Goal: Task Accomplishment & Management: Manage account settings

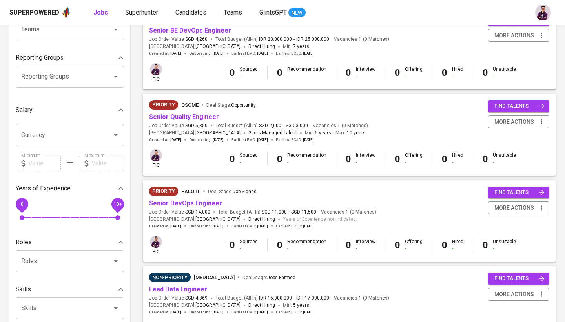
scroll to position [107, 0]
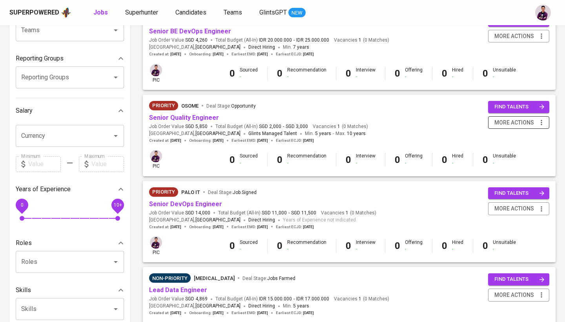
click at [528, 120] on span "more actions" at bounding box center [515, 123] width 40 height 10
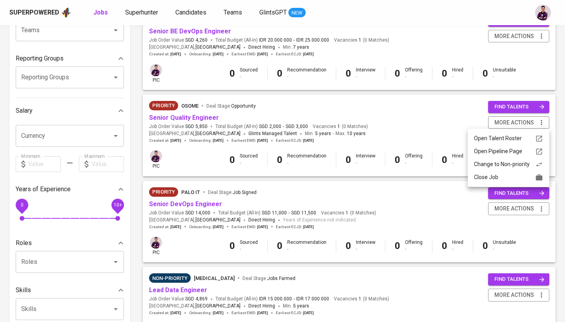
click at [505, 167] on div "Change to Non-priority" at bounding box center [508, 164] width 69 height 8
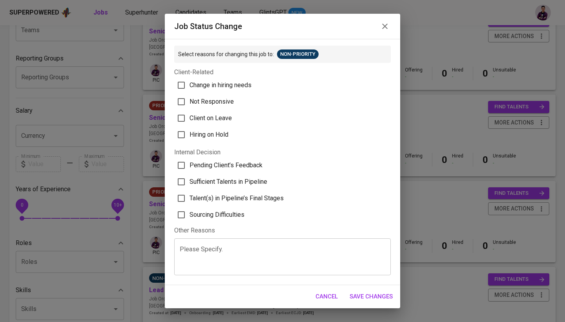
click at [254, 165] on span "Pending Client’s Feedback" at bounding box center [226, 165] width 73 height 9
click at [190, 165] on input "Pending Client’s Feedback" at bounding box center [181, 165] width 16 height 16
checkbox input "true"
click at [262, 184] on span "Sufficient Talents in Pipeline" at bounding box center [229, 181] width 78 height 9
click at [190, 184] on input "Sufficient Talents in Pipeline" at bounding box center [181, 181] width 16 height 16
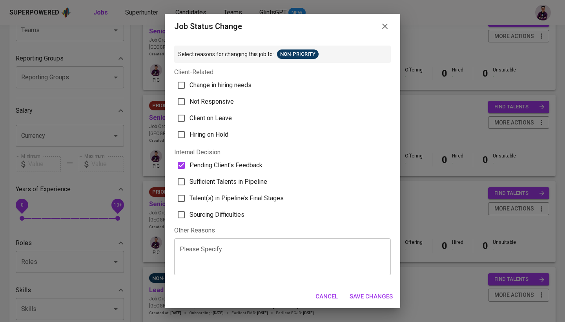
checkbox input "true"
click at [377, 296] on span "Save Changes" at bounding box center [371, 296] width 43 height 10
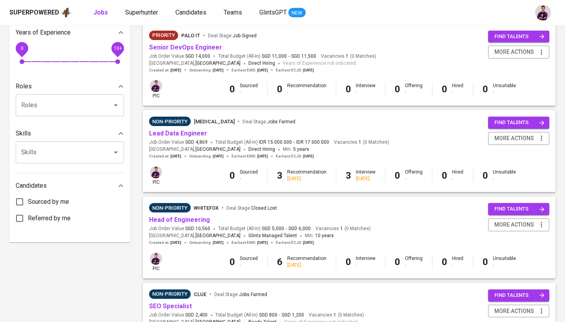
scroll to position [264, 0]
click at [513, 222] on span "more actions" at bounding box center [515, 225] width 40 height 10
click at [500, 277] on div "Close Job" at bounding box center [508, 276] width 69 height 8
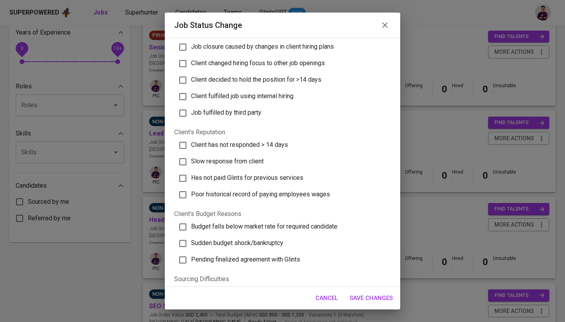
scroll to position [42, 0]
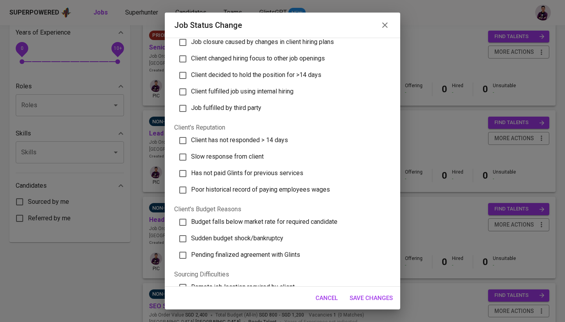
click at [279, 140] on span "Client has not responded > 14 days" at bounding box center [239, 139] width 97 height 7
click at [191, 140] on input "Client has not responded > 14 days" at bounding box center [183, 140] width 16 height 16
checkbox input "true"
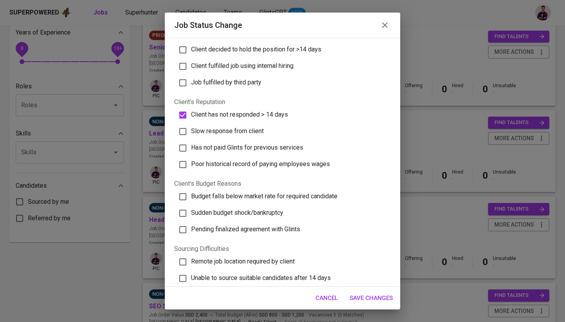
scroll to position [68, 0]
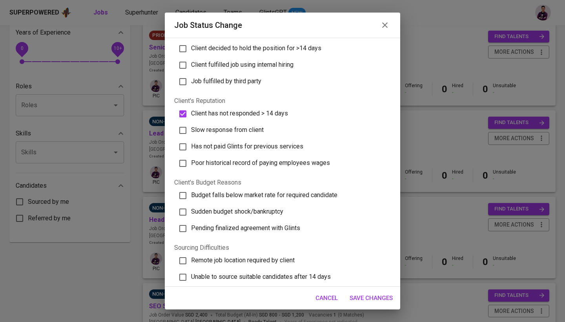
click at [243, 124] on label "Slow response from client" at bounding box center [279, 130] width 212 height 16
click at [191, 124] on input "Slow response from client" at bounding box center [183, 130] width 16 height 16
click at [246, 132] on span "Slow response from client" at bounding box center [227, 129] width 73 height 7
click at [191, 132] on input "Slow response from client" at bounding box center [183, 130] width 16 height 16
click at [246, 132] on span "Slow response from client" at bounding box center [227, 129] width 73 height 7
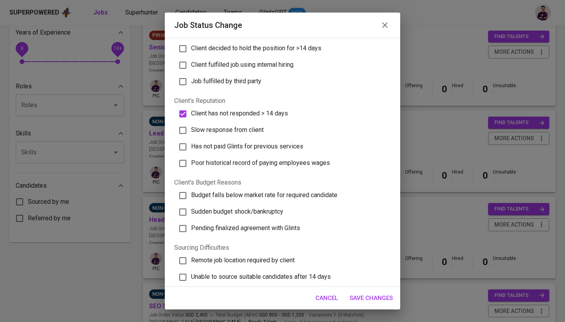
click at [191, 132] on input "Slow response from client" at bounding box center [183, 130] width 16 height 16
checkbox input "true"
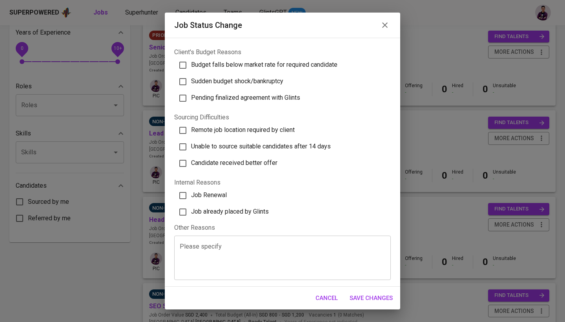
scroll to position [198, 0]
click at [387, 299] on span "Save Changes" at bounding box center [371, 298] width 43 height 10
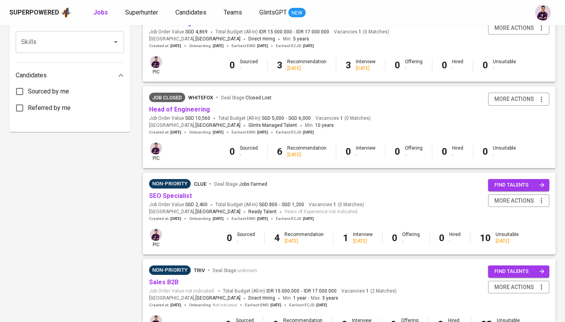
scroll to position [375, 0]
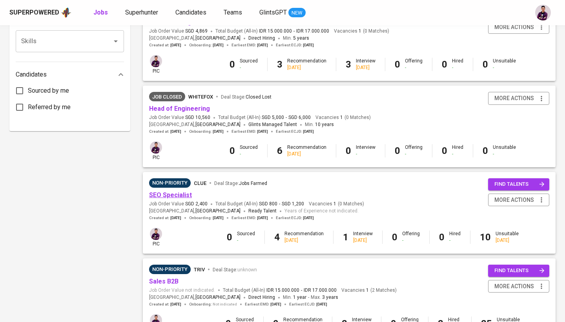
click at [186, 191] on link "SEO Specialist" at bounding box center [170, 194] width 43 height 7
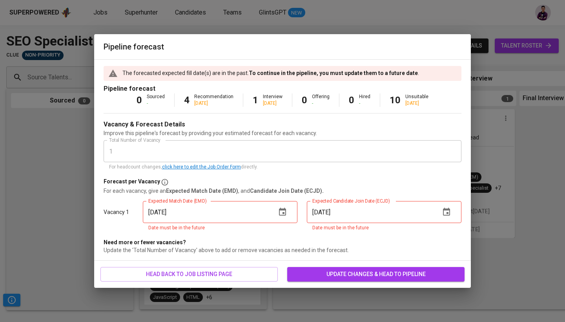
click at [276, 211] on button "button" at bounding box center [282, 212] width 19 height 19
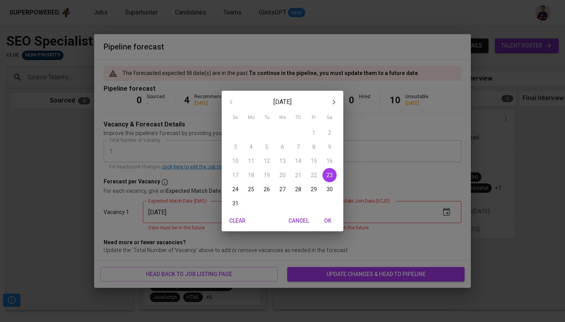
click at [336, 101] on icon "button" at bounding box center [333, 101] width 9 height 9
click at [317, 134] on span "5" at bounding box center [314, 133] width 14 height 8
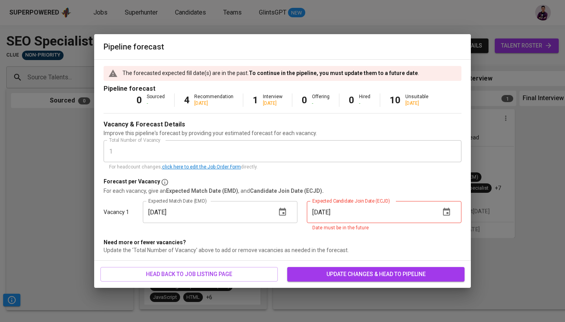
type input "[DATE]"
click at [448, 213] on icon "button" at bounding box center [446, 212] width 7 height 8
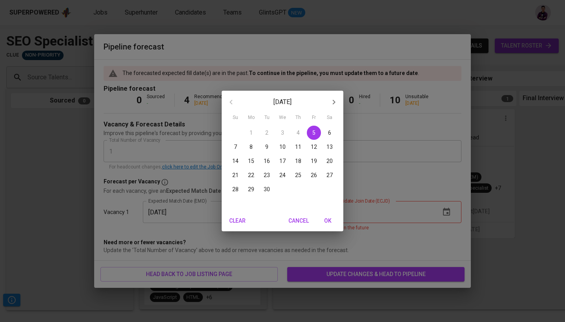
click at [337, 102] on icon "button" at bounding box center [333, 101] width 9 height 9
click at [333, 102] on icon "button" at bounding box center [333, 101] width 9 height 9
click at [229, 102] on icon "button" at bounding box center [230, 101] width 9 height 9
click at [268, 131] on div "30" at bounding box center [267, 133] width 16 height 14
click at [285, 131] on span "1" at bounding box center [283, 133] width 14 height 8
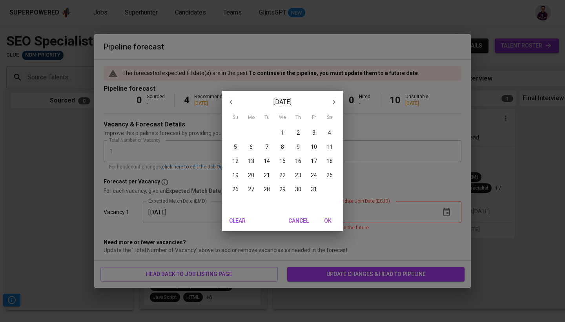
type input "[DATE]"
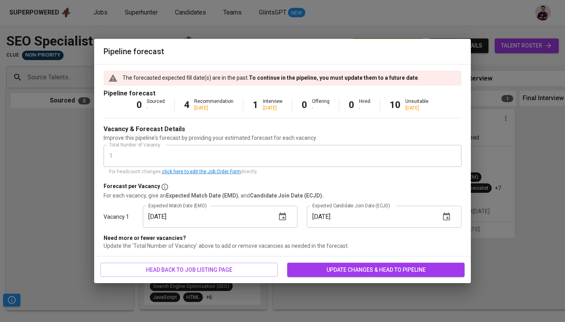
click at [367, 271] on span "update changes & head to pipeline" at bounding box center [376, 270] width 165 height 10
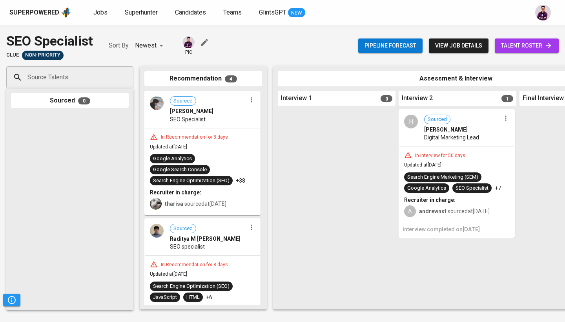
click at [506, 120] on icon "button" at bounding box center [505, 118] width 1 height 5
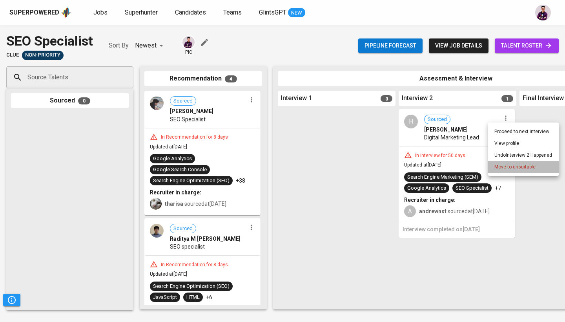
click at [511, 163] on li "Move to unsuitable" at bounding box center [523, 167] width 71 height 12
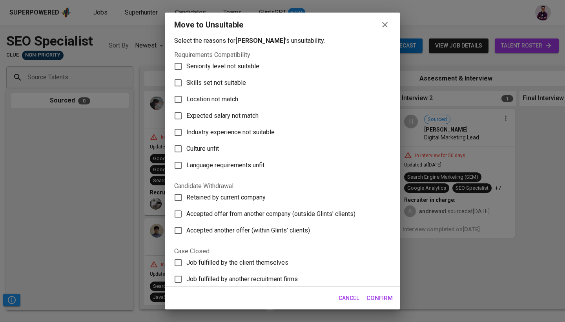
scroll to position [10, 0]
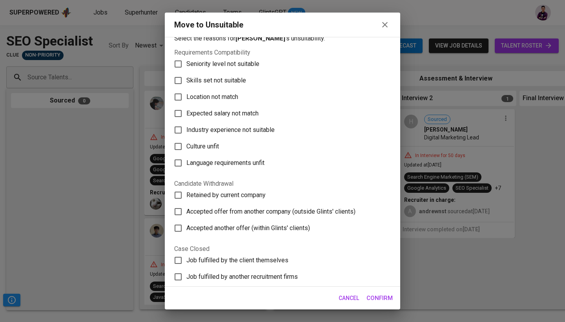
click at [210, 129] on span "Industry experience not suitable" at bounding box center [230, 129] width 88 height 9
click at [186, 129] on input "Industry experience not suitable" at bounding box center [178, 130] width 16 height 16
checkbox input "true"
click at [209, 79] on span "Skills set not suitable" at bounding box center [216, 80] width 60 height 9
click at [186, 79] on input "Skills set not suitable" at bounding box center [178, 80] width 16 height 16
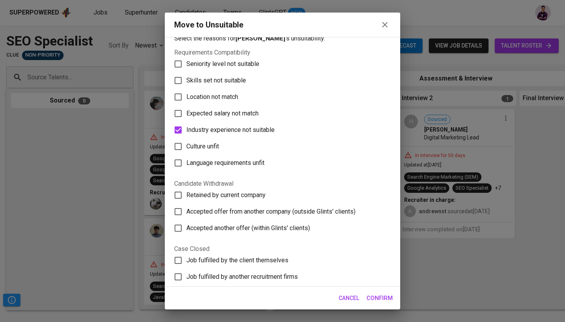
checkbox input "true"
click at [379, 295] on span "Confirm" at bounding box center [380, 298] width 26 height 10
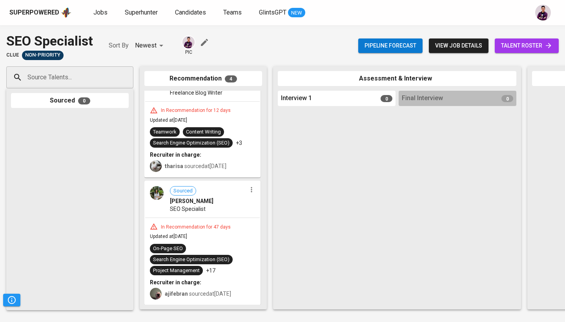
scroll to position [263, 0]
click at [162, 195] on img at bounding box center [157, 194] width 14 height 14
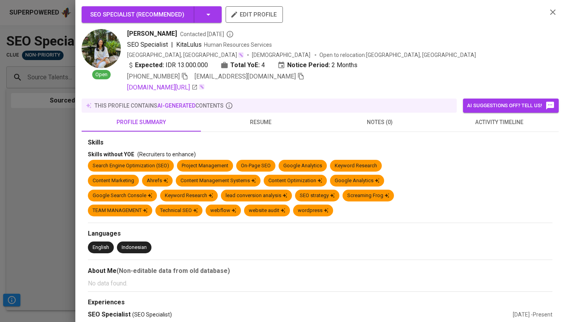
drag, startPoint x: 162, startPoint y: 195, endPoint x: 256, endPoint y: 99, distance: 134.9
click at [256, 99] on div "this profile contains AI-generated contents" at bounding box center [269, 106] width 375 height 14
click at [263, 106] on div "this profile contains AI-generated contents" at bounding box center [269, 106] width 369 height 8
click at [263, 122] on span "resume" at bounding box center [261, 122] width 110 height 10
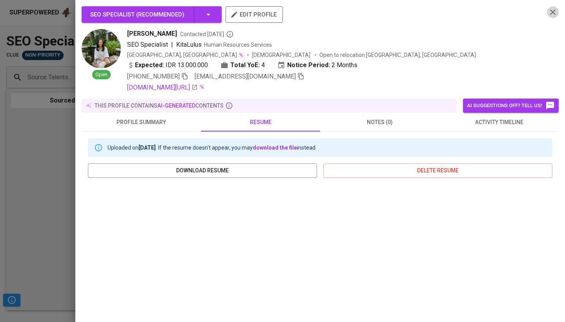
click at [548, 13] on icon "button" at bounding box center [552, 11] width 9 height 9
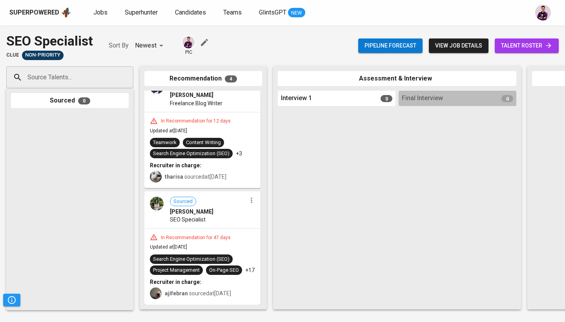
click at [248, 198] on div "Sourced [PERSON_NAME] SEO Specialist" at bounding box center [202, 210] width 115 height 36
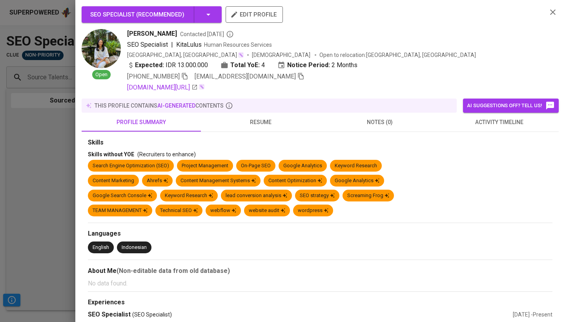
click at [46, 185] on div at bounding box center [282, 161] width 565 height 322
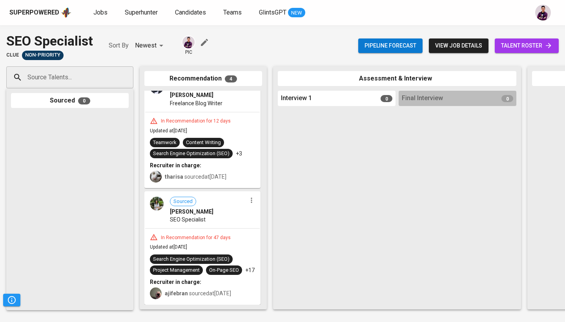
click at [250, 196] on icon "button" at bounding box center [252, 200] width 8 height 8
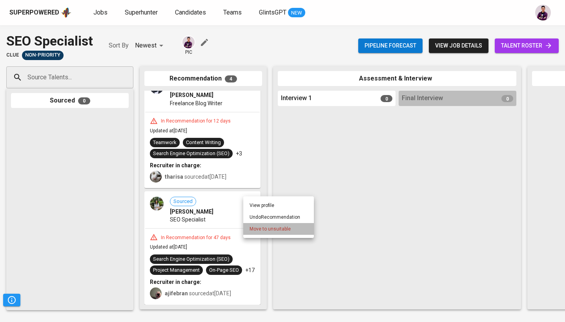
click at [264, 226] on span "Move to unsuitable" at bounding box center [270, 228] width 41 height 7
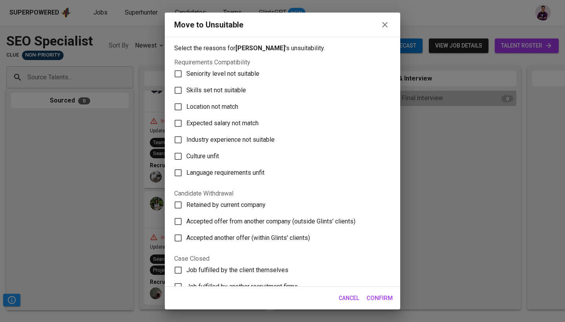
click at [227, 93] on span "Skills set not suitable" at bounding box center [216, 90] width 60 height 9
click at [186, 93] on input "Skills set not suitable" at bounding box center [178, 90] width 16 height 16
checkbox input "true"
click at [385, 297] on span "Confirm" at bounding box center [380, 298] width 26 height 10
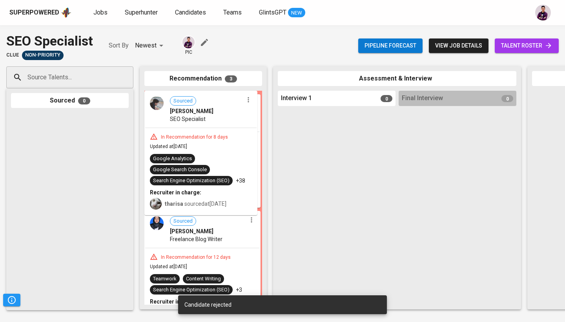
scroll to position [0, 0]
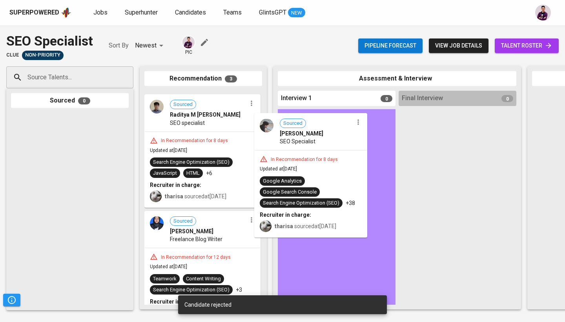
drag, startPoint x: 203, startPoint y: 128, endPoint x: 351, endPoint y: 165, distance: 152.9
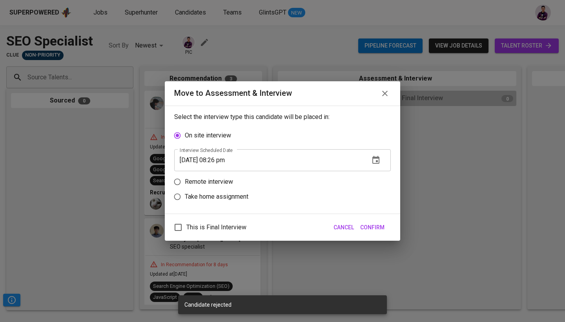
click at [209, 176] on label "Remote interview" at bounding box center [277, 181] width 215 height 15
click at [185, 176] on input "Remote interview" at bounding box center [177, 181] width 15 height 15
radio input "true"
click at [212, 195] on p "Take home assignment" at bounding box center [217, 196] width 64 height 9
click at [185, 195] on input "Take home assignment" at bounding box center [177, 196] width 15 height 15
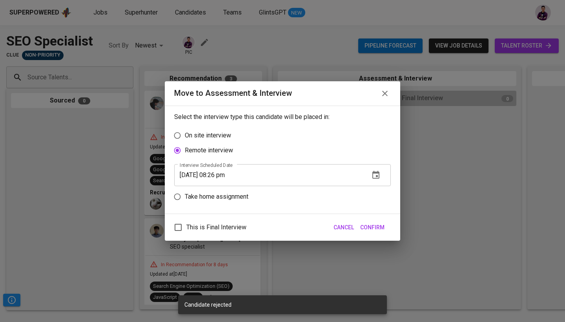
radio input "true"
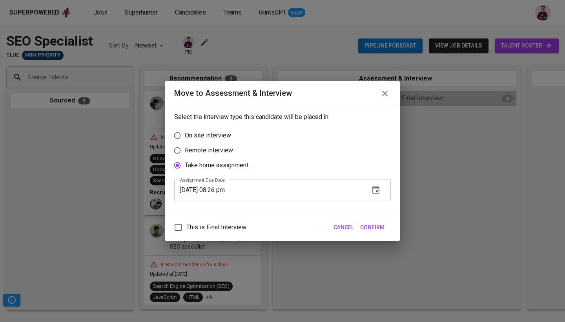
click at [374, 192] on icon "button" at bounding box center [375, 189] width 9 height 9
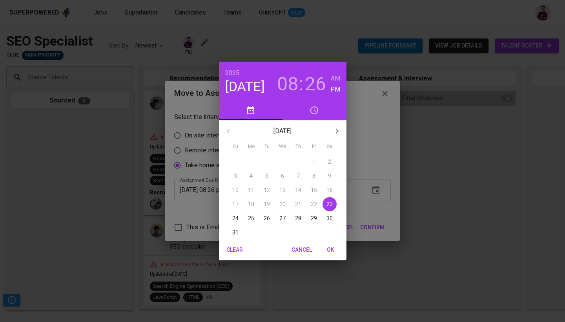
click at [235, 218] on p "24" at bounding box center [235, 218] width 6 height 8
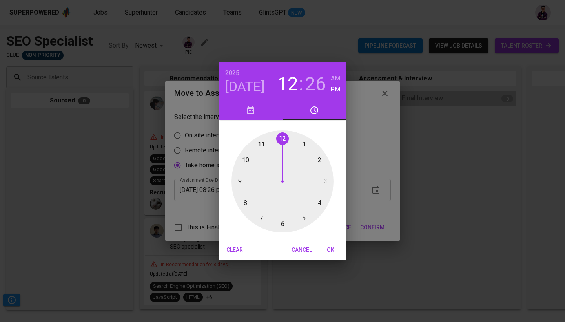
drag, startPoint x: 245, startPoint y: 200, endPoint x: 277, endPoint y: 155, distance: 54.9
click at [277, 155] on div at bounding box center [283, 181] width 102 height 102
drag, startPoint x: 302, startPoint y: 223, endPoint x: 284, endPoint y: 145, distance: 79.3
click at [284, 145] on div at bounding box center [283, 181] width 102 height 102
type input "[DATE] 12:00 pm"
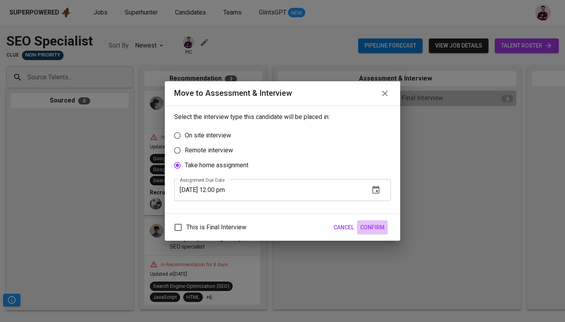
click at [372, 224] on span "Confirm" at bounding box center [372, 228] width 24 height 10
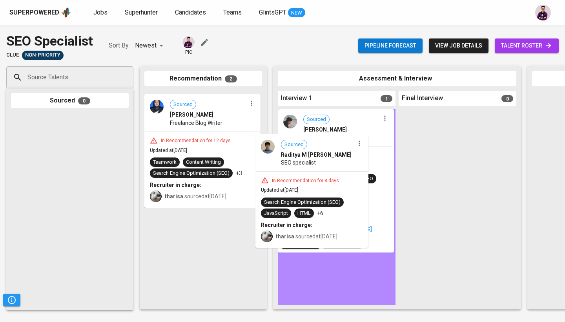
drag, startPoint x: 205, startPoint y: 107, endPoint x: 323, endPoint y: 153, distance: 126.7
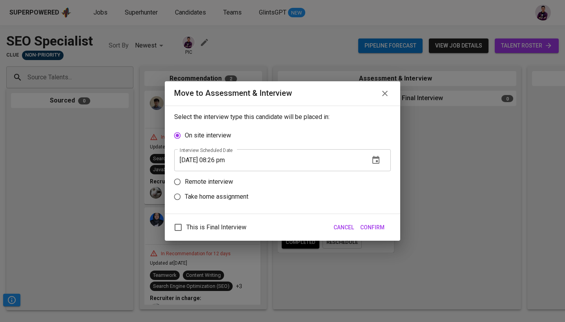
click at [222, 203] on label "Take home assignment" at bounding box center [277, 196] width 215 height 15
click at [185, 203] on input "Take home assignment" at bounding box center [177, 196] width 15 height 15
radio input "true"
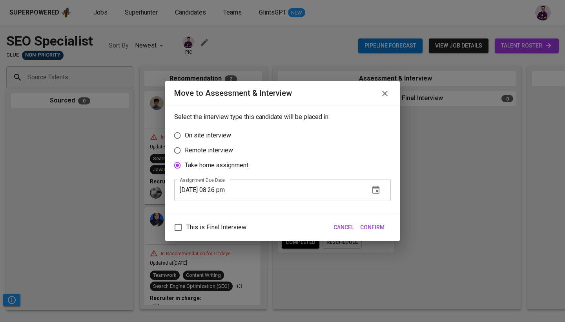
click at [376, 192] on icon "button" at bounding box center [375, 189] width 9 height 9
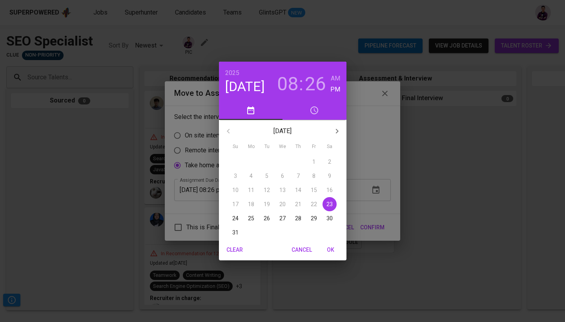
click at [232, 220] on span "24" at bounding box center [235, 218] width 14 height 8
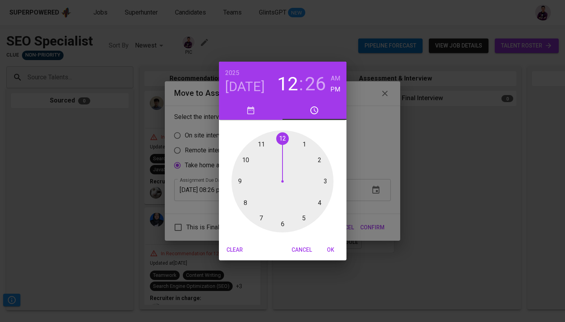
drag, startPoint x: 243, startPoint y: 199, endPoint x: 274, endPoint y: 141, distance: 65.5
click at [274, 141] on div at bounding box center [283, 181] width 102 height 102
drag, startPoint x: 301, startPoint y: 222, endPoint x: 282, endPoint y: 144, distance: 79.7
click at [282, 144] on div at bounding box center [283, 181] width 102 height 102
type input "[DATE] 12:00 pm"
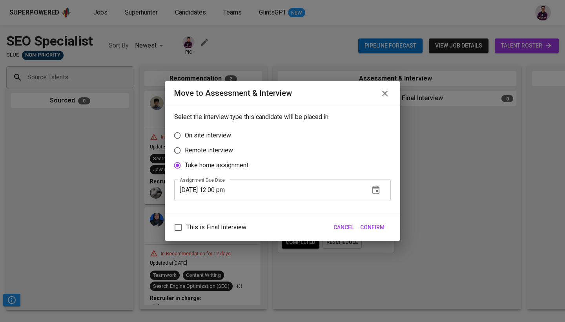
click at [380, 230] on span "Confirm" at bounding box center [372, 228] width 24 height 10
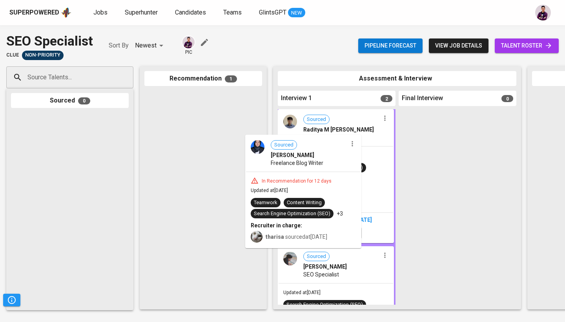
drag, startPoint x: 181, startPoint y: 112, endPoint x: 292, endPoint y: 161, distance: 121.3
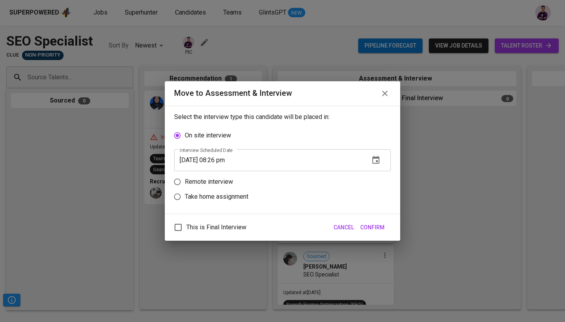
click at [209, 197] on p "Take home assignment" at bounding box center [217, 196] width 64 height 9
click at [185, 197] on input "Take home assignment" at bounding box center [177, 196] width 15 height 15
radio input "true"
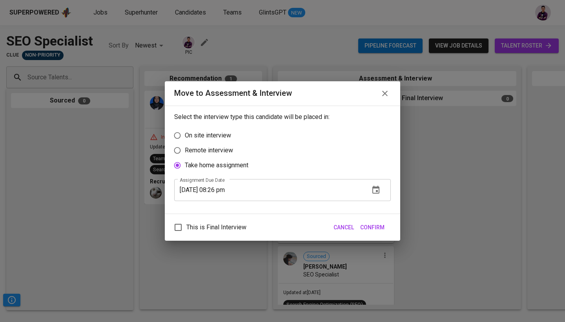
click at [374, 192] on icon "button" at bounding box center [375, 189] width 9 height 9
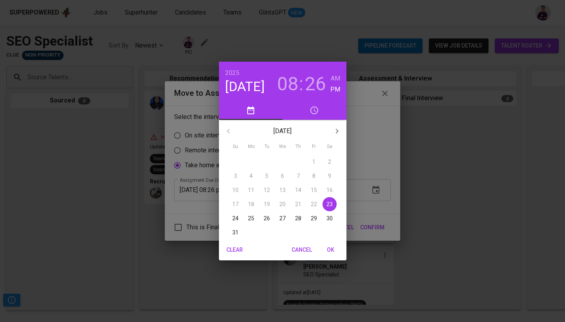
click at [231, 218] on span "24" at bounding box center [235, 218] width 14 height 8
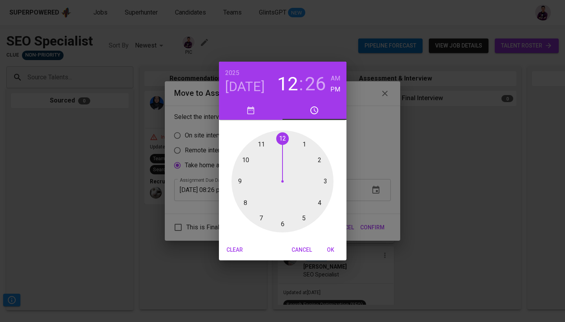
drag, startPoint x: 242, startPoint y: 204, endPoint x: 284, endPoint y: 173, distance: 51.7
click at [284, 173] on div at bounding box center [283, 181] width 102 height 102
drag, startPoint x: 300, startPoint y: 220, endPoint x: 282, endPoint y: 140, distance: 82.1
click at [282, 140] on div at bounding box center [283, 181] width 102 height 102
type input "[DATE] 12:00 pm"
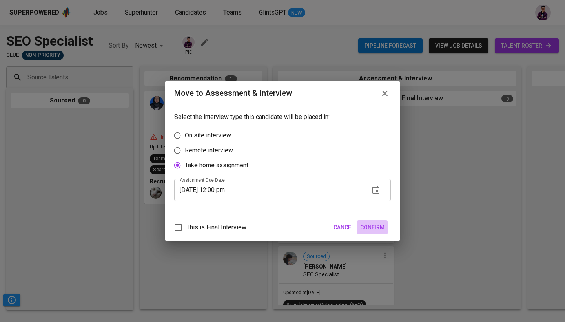
click at [372, 226] on span "Confirm" at bounding box center [372, 228] width 24 height 10
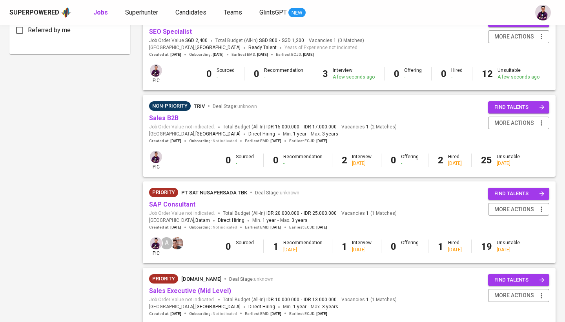
scroll to position [456, 0]
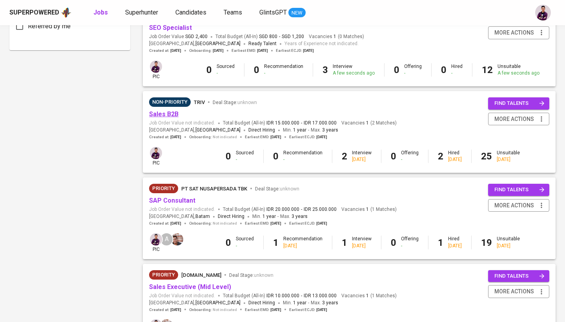
click at [169, 110] on link "Sales B2B" at bounding box center [163, 113] width 29 height 7
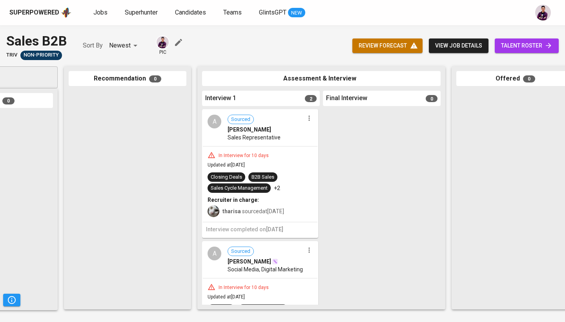
click at [305, 121] on icon "button" at bounding box center [309, 118] width 8 height 8
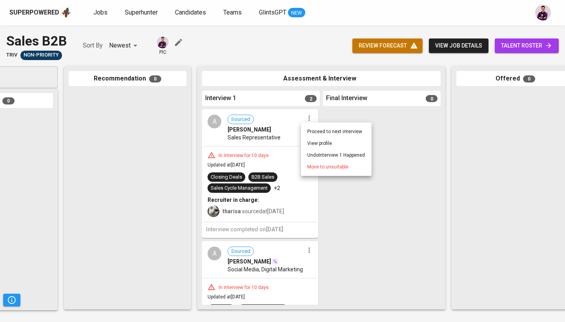
click at [319, 163] on li "Move to unsuitable" at bounding box center [336, 167] width 71 height 12
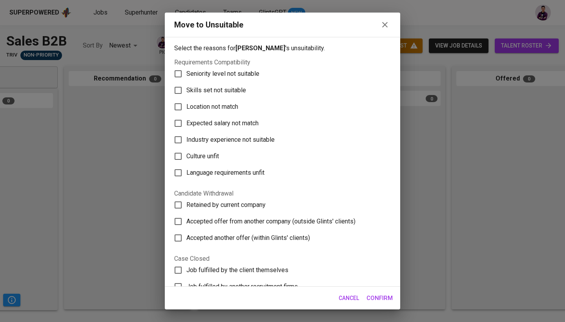
click at [235, 176] on span "Language requirements unfit" at bounding box center [225, 172] width 78 height 9
click at [186, 176] on input "Language requirements unfit" at bounding box center [178, 172] width 16 height 16
click at [234, 172] on span "Language requirements unfit" at bounding box center [225, 172] width 78 height 9
click at [186, 172] on input "Language requirements unfit" at bounding box center [178, 172] width 16 height 16
checkbox input "false"
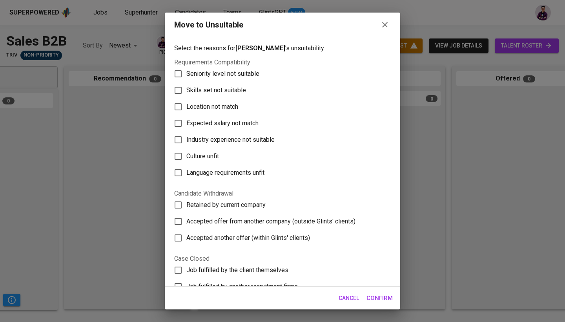
click at [226, 153] on label "Culture unfit" at bounding box center [277, 156] width 215 height 16
click at [186, 153] on input "Culture unfit" at bounding box center [178, 156] width 16 height 16
checkbox input "true"
click at [389, 297] on span "Confirm" at bounding box center [380, 298] width 26 height 10
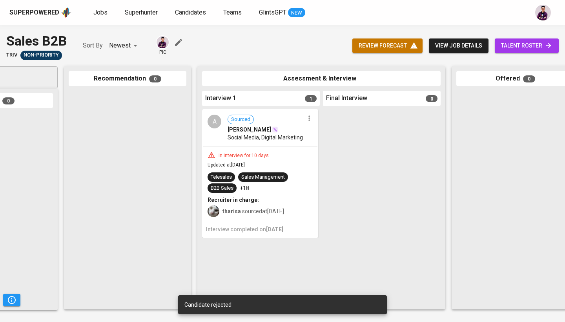
click at [312, 121] on icon "button" at bounding box center [309, 118] width 8 height 8
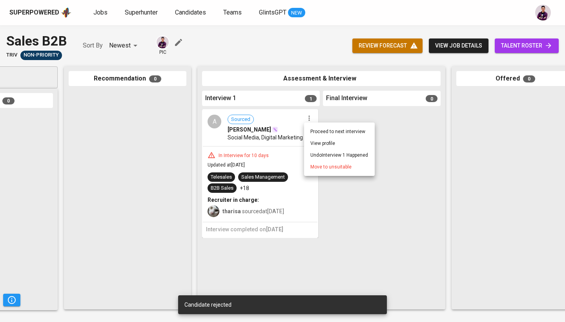
click at [319, 165] on span "Move to unsuitable" at bounding box center [330, 166] width 41 height 7
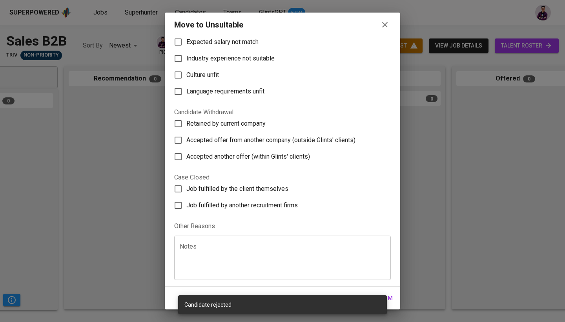
scroll to position [81, 0]
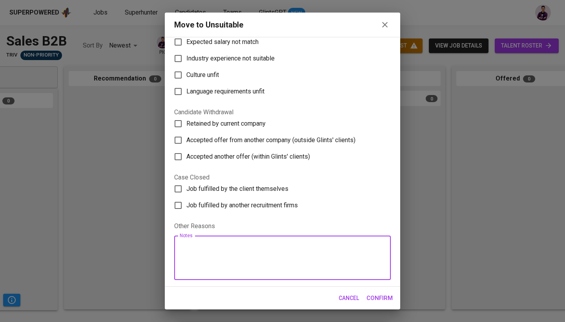
click at [243, 254] on textarea at bounding box center [283, 258] width 206 height 30
type textarea "MIA"
click at [372, 299] on span "Confirm" at bounding box center [380, 298] width 26 height 10
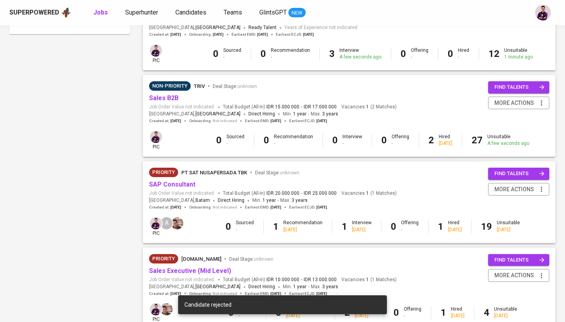
scroll to position [472, 0]
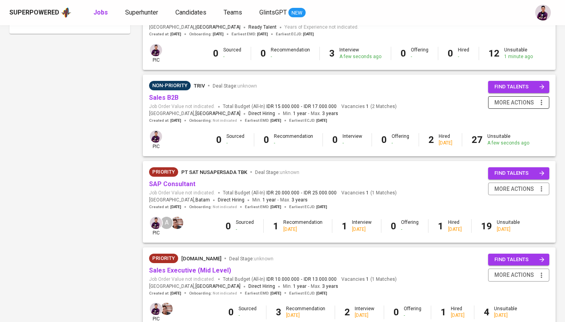
click at [501, 99] on span "more actions" at bounding box center [515, 103] width 40 height 10
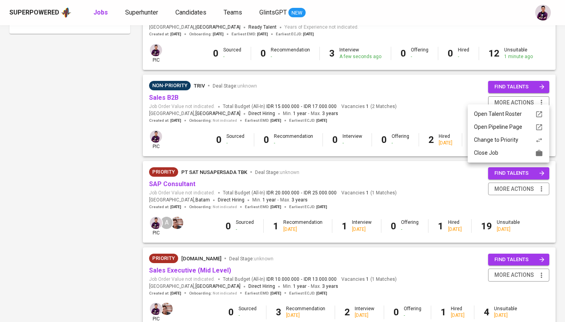
click at [509, 144] on li "Change to Priority" at bounding box center [509, 139] width 82 height 13
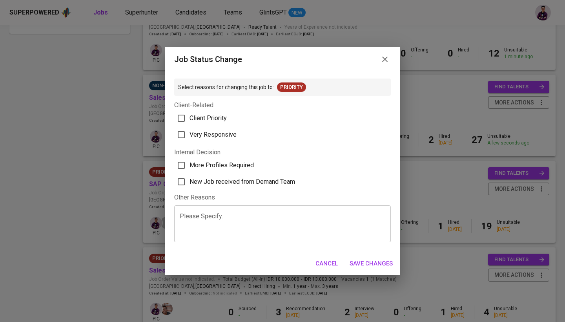
click at [214, 120] on span "Client Priority" at bounding box center [208, 117] width 37 height 9
click at [190, 120] on input "Client Priority" at bounding box center [181, 118] width 16 height 16
checkbox input "true"
click at [239, 167] on span "More Profiles Required" at bounding box center [222, 165] width 64 height 9
click at [190, 167] on input "More Profiles Required" at bounding box center [181, 165] width 16 height 16
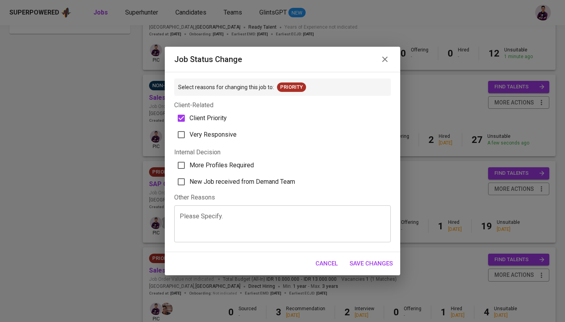
checkbox input "true"
click at [369, 265] on span "Save Changes" at bounding box center [371, 263] width 43 height 10
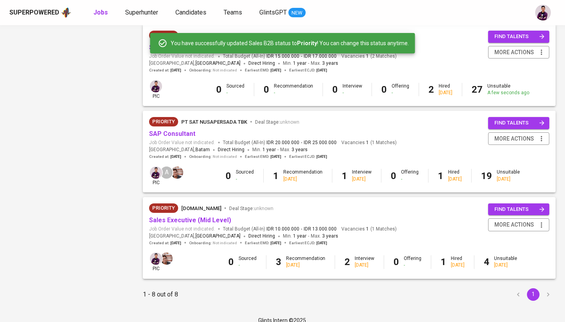
scroll to position [522, 0]
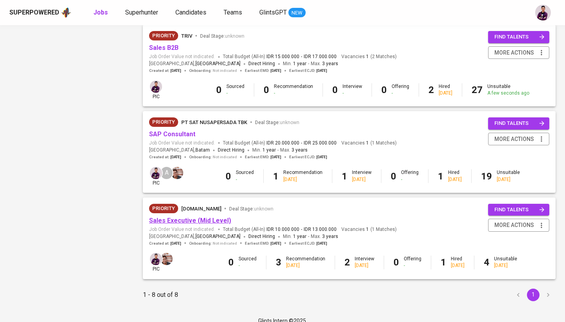
click at [210, 217] on link "Sales Executive (Mid Level)" at bounding box center [190, 220] width 82 height 7
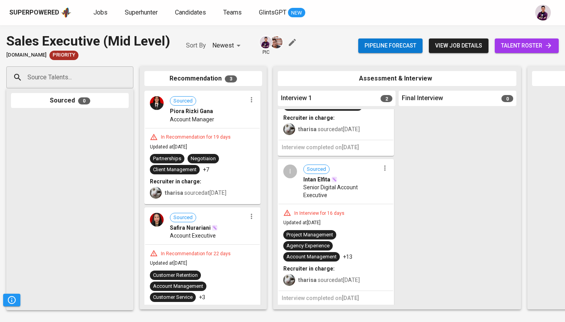
scroll to position [93, 0]
click at [384, 168] on icon "button" at bounding box center [385, 168] width 8 height 8
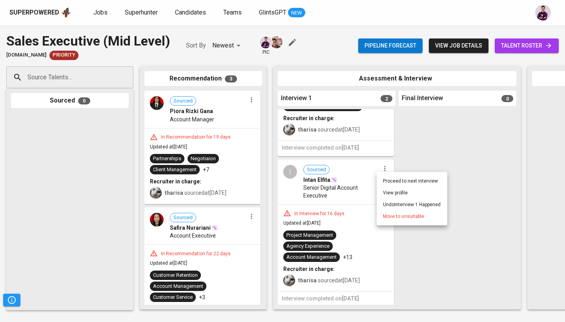
click at [393, 214] on span "Move to unsuitable" at bounding box center [403, 216] width 41 height 7
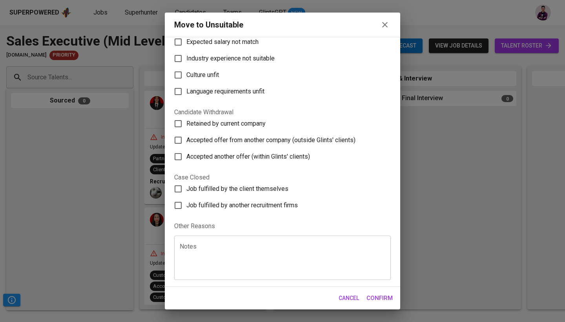
scroll to position [81, 0]
click at [233, 73] on label "Culture unfit" at bounding box center [277, 75] width 215 height 16
click at [186, 73] on input "Culture unfit" at bounding box center [178, 75] width 16 height 16
checkbox input "true"
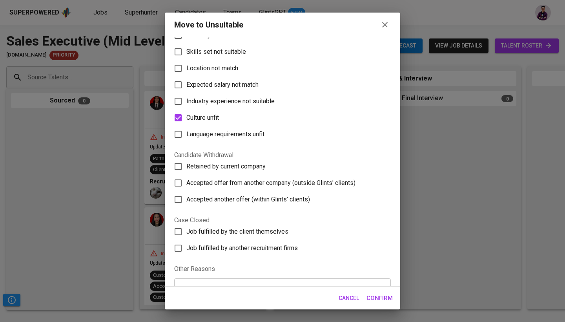
scroll to position [34, 0]
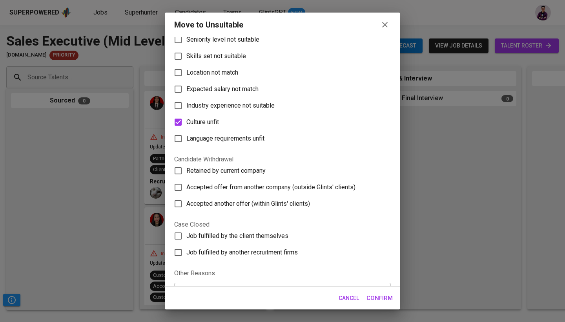
click at [257, 108] on span "Industry experience not suitable" at bounding box center [230, 105] width 88 height 9
click at [186, 108] on input "Industry experience not suitable" at bounding box center [178, 105] width 16 height 16
checkbox input "true"
click at [391, 304] on button "Confirm" at bounding box center [379, 298] width 35 height 16
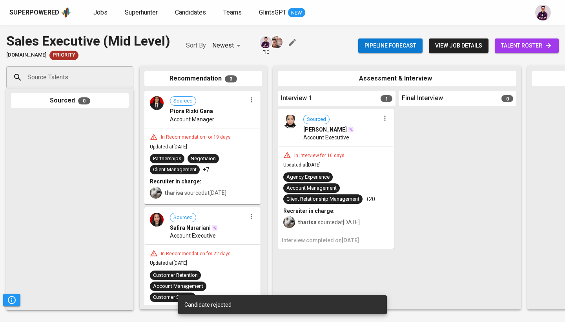
scroll to position [0, 0]
click at [248, 102] on icon "button" at bounding box center [252, 100] width 8 height 8
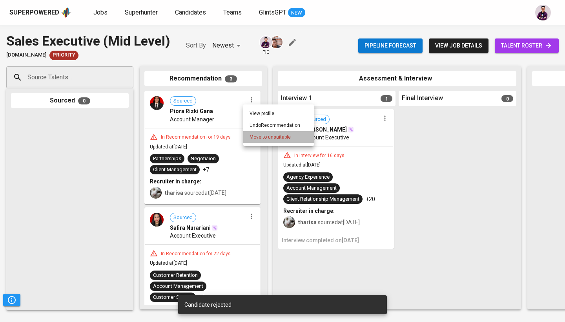
click at [264, 136] on span "Move to unsuitable" at bounding box center [270, 136] width 41 height 7
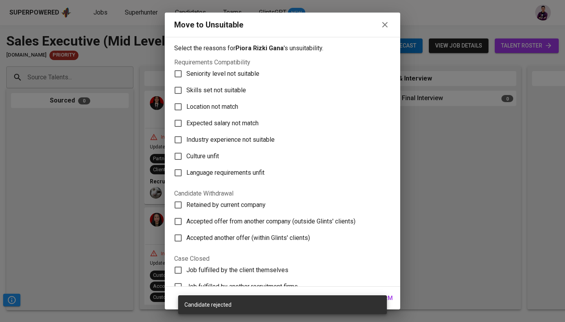
click at [241, 137] on span "Industry experience not suitable" at bounding box center [230, 139] width 88 height 9
click at [186, 137] on input "Industry experience not suitable" at bounding box center [178, 139] width 16 height 16
checkbox input "true"
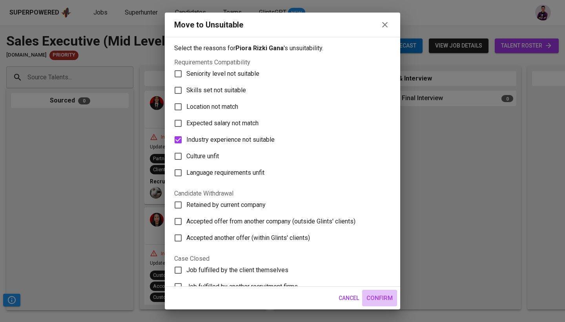
click at [387, 302] on span "Confirm" at bounding box center [380, 298] width 26 height 10
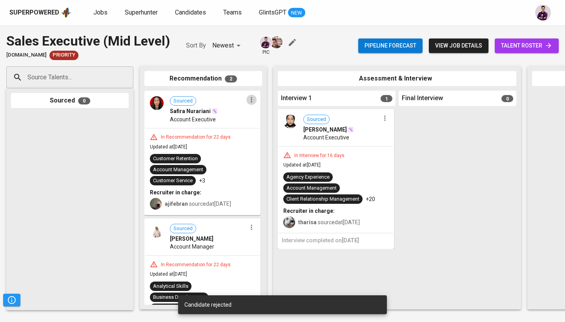
click at [248, 103] on icon "button" at bounding box center [252, 100] width 8 height 8
click at [258, 135] on span "Move to unsuitable" at bounding box center [270, 136] width 41 height 7
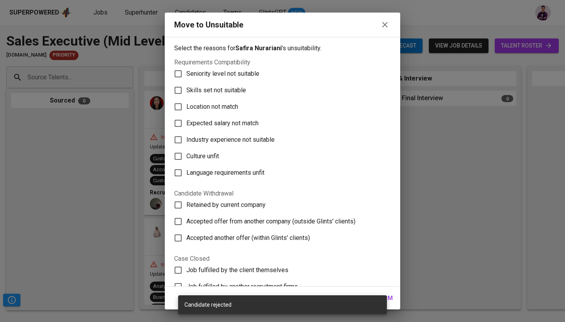
click at [246, 137] on span "Industry experience not suitable" at bounding box center [230, 139] width 88 height 9
click at [186, 137] on input "Industry experience not suitable" at bounding box center [178, 139] width 16 height 16
checkbox input "true"
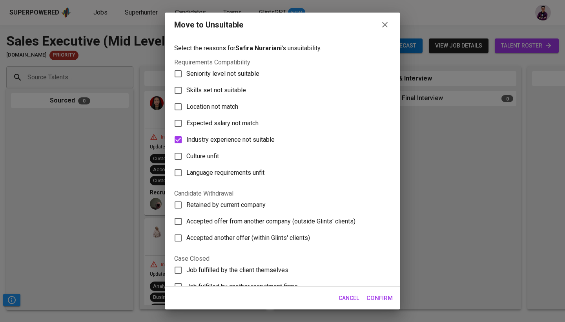
click at [389, 297] on span "Confirm" at bounding box center [380, 298] width 26 height 10
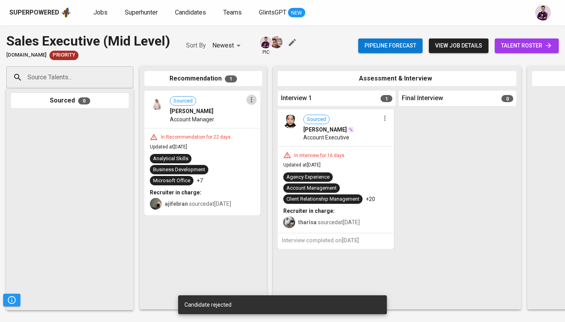
click at [248, 101] on icon "button" at bounding box center [252, 100] width 8 height 8
click at [263, 142] on li "Move to unsuitable" at bounding box center [281, 137] width 71 height 12
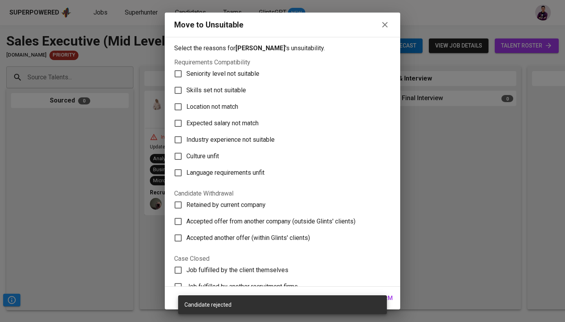
click at [229, 137] on span "Industry experience not suitable" at bounding box center [230, 139] width 88 height 9
click at [186, 137] on input "Industry experience not suitable" at bounding box center [178, 139] width 16 height 16
checkbox input "true"
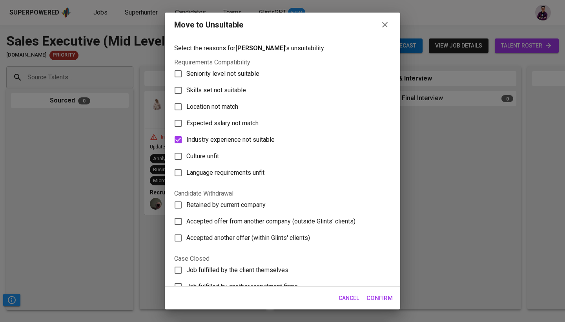
click at [392, 297] on span "Confirm" at bounding box center [380, 298] width 26 height 10
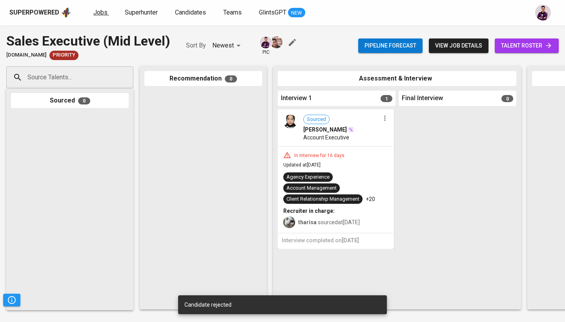
click at [93, 16] on link "Jobs" at bounding box center [101, 13] width 16 height 10
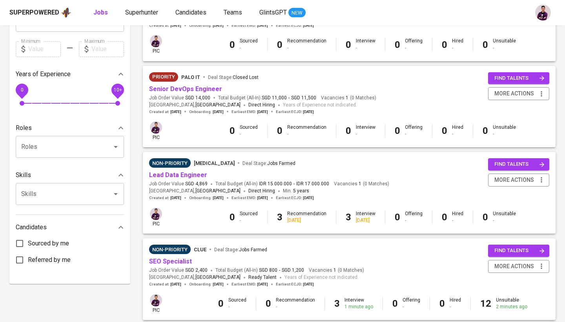
scroll to position [223, 0]
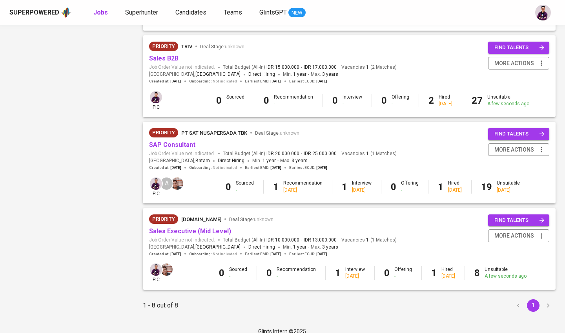
scroll to position [511, 0]
click at [148, 301] on p "1 - 8 out of 8" at bounding box center [160, 305] width 35 height 9
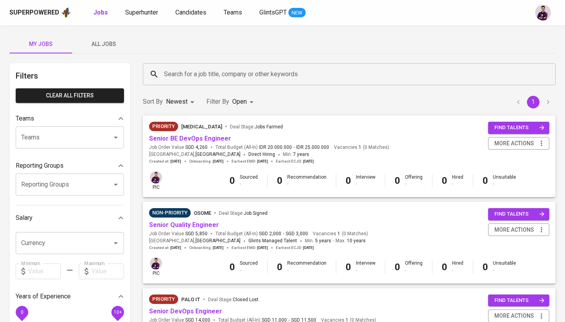
scroll to position [0, 0]
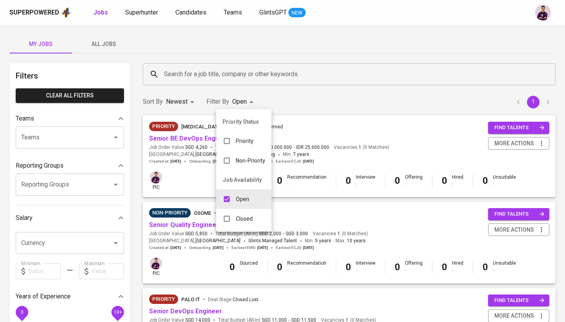
click at [254, 218] on div "Closed" at bounding box center [237, 218] width 43 height 15
type input "OPEN,CLOSE"
checkbox input "true"
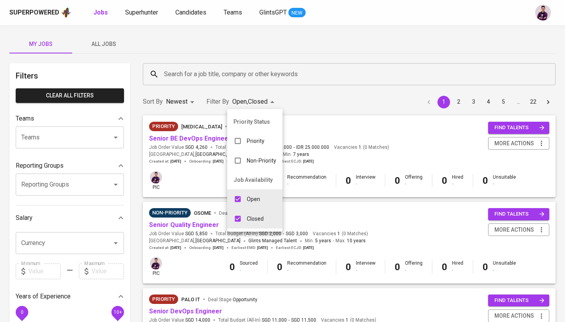
click at [395, 229] on div at bounding box center [282, 161] width 565 height 322
